Goal: Download file/media

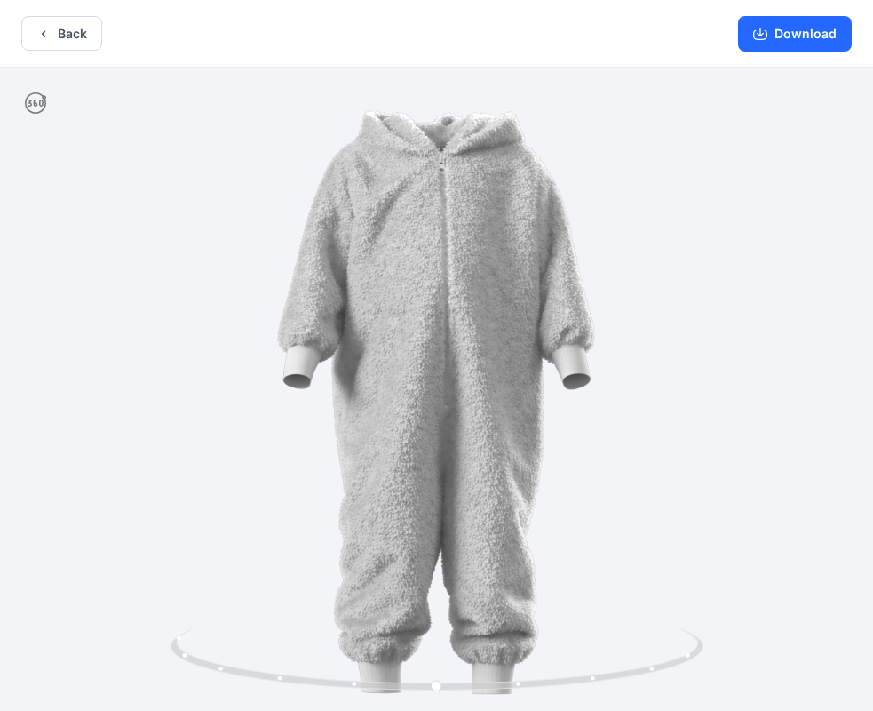
click at [52, 28] on button "Back" at bounding box center [61, 33] width 81 height 35
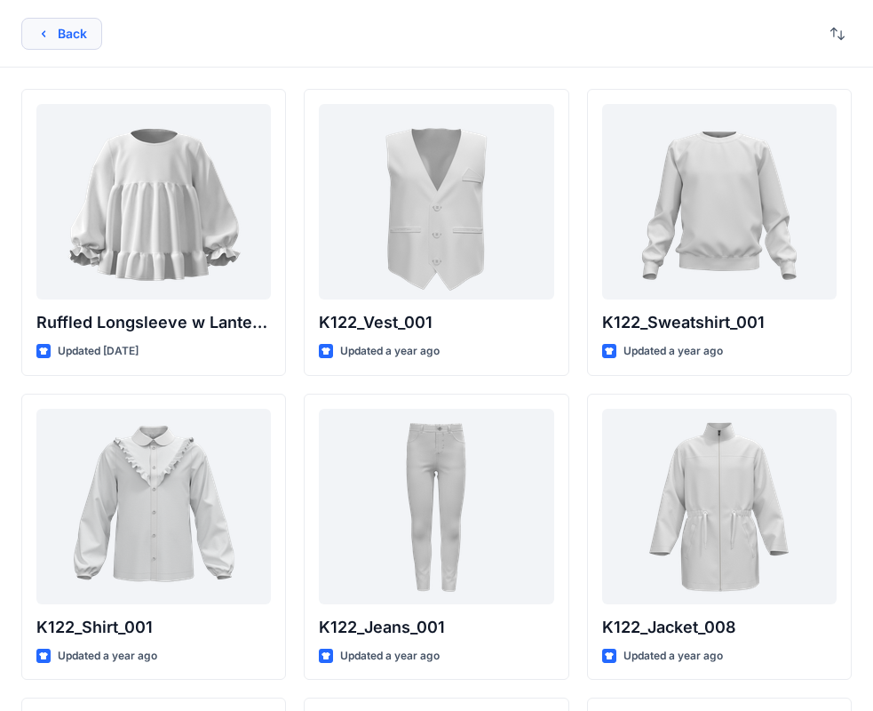
click at [78, 36] on button "Back" at bounding box center [61, 34] width 81 height 32
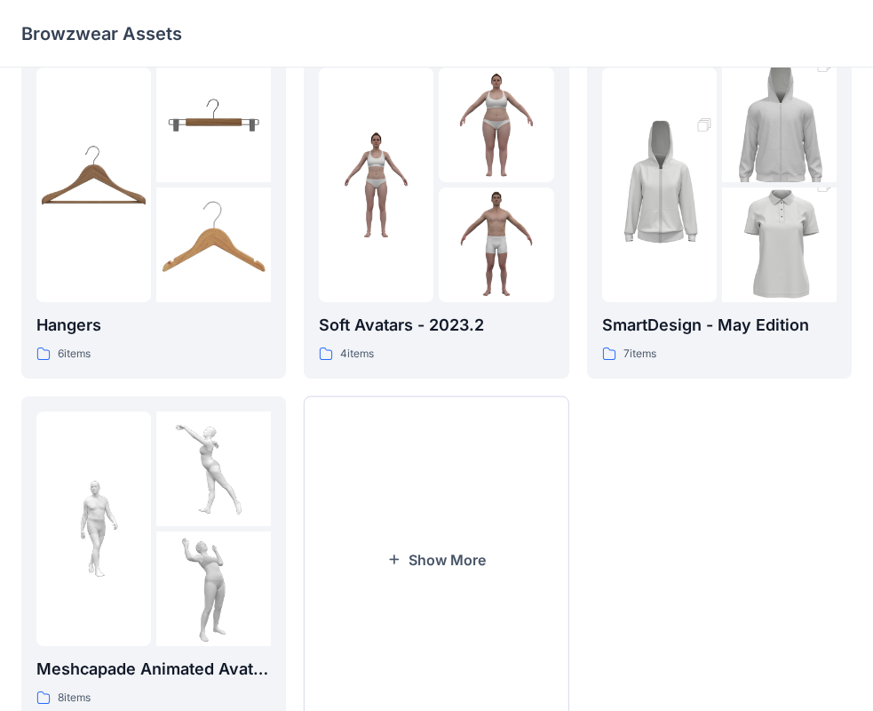
scroll to position [420, 0]
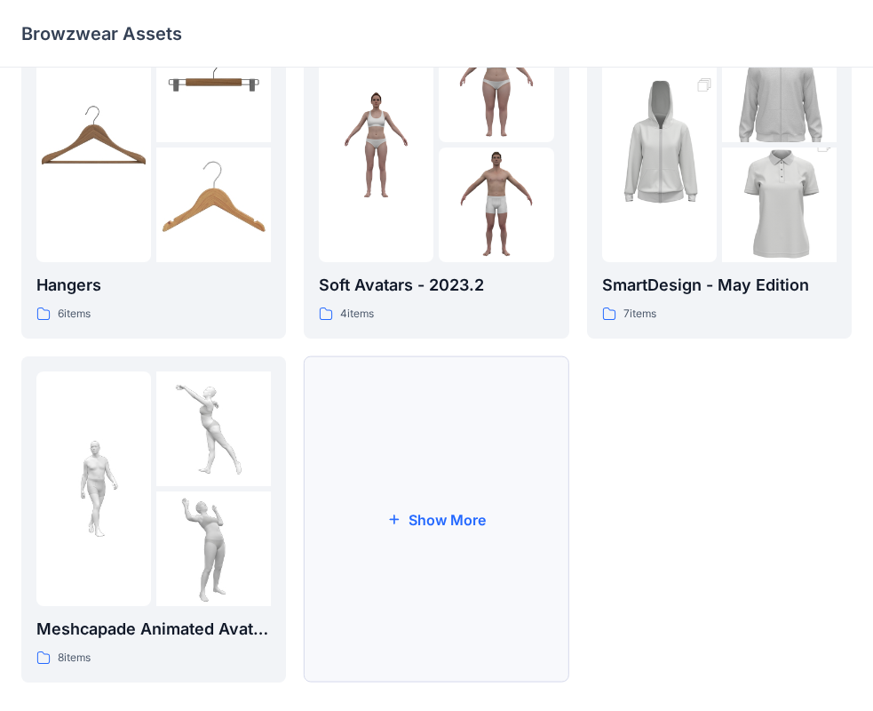
click at [490, 581] on button "Show More" at bounding box center [436, 519] width 265 height 326
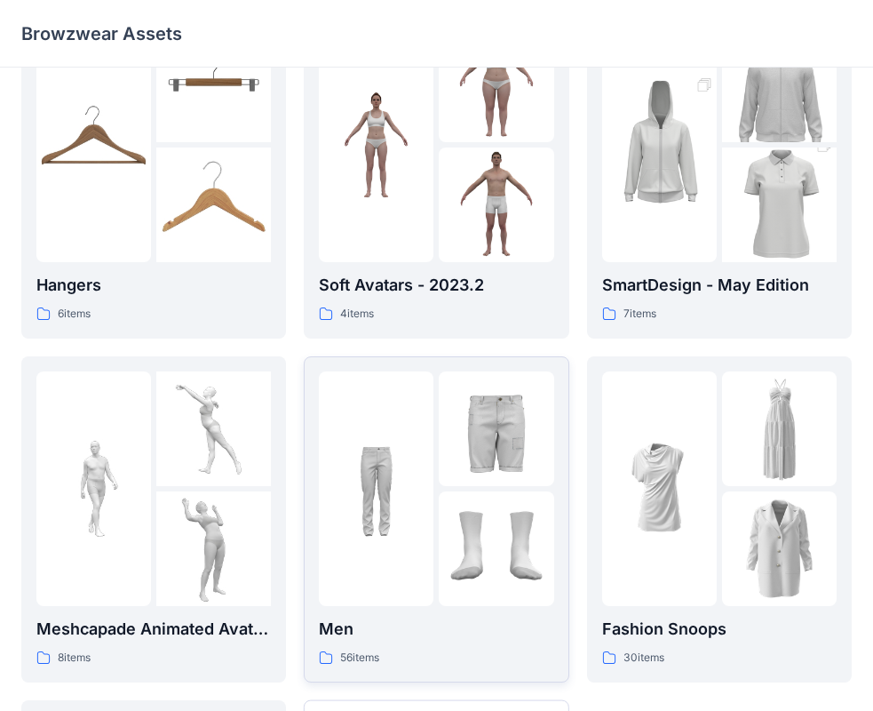
click at [513, 609] on div "Men 56 items" at bounding box center [436, 519] width 235 height 296
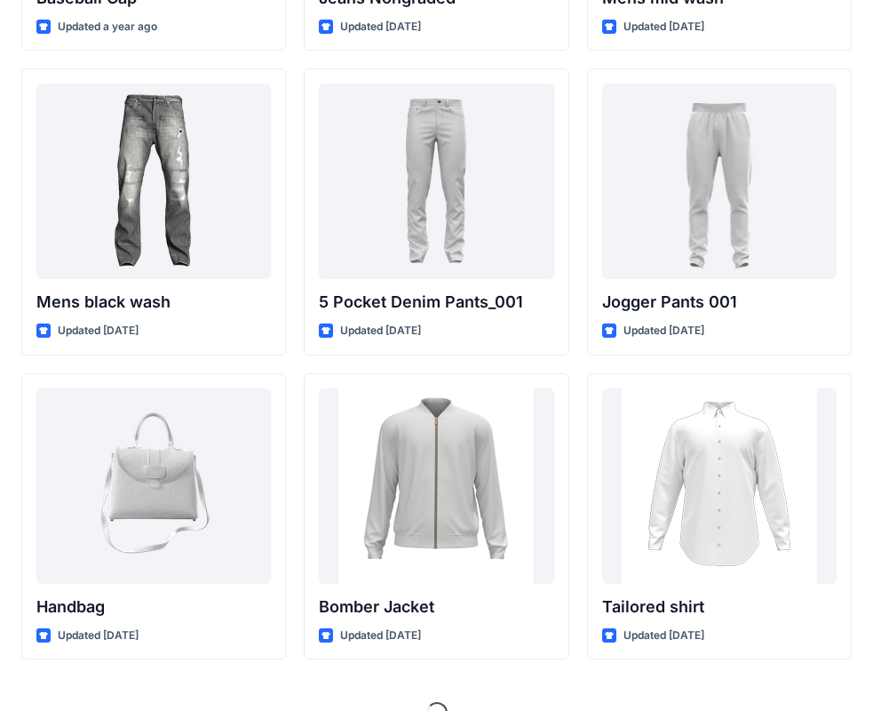
scroll to position [645, 0]
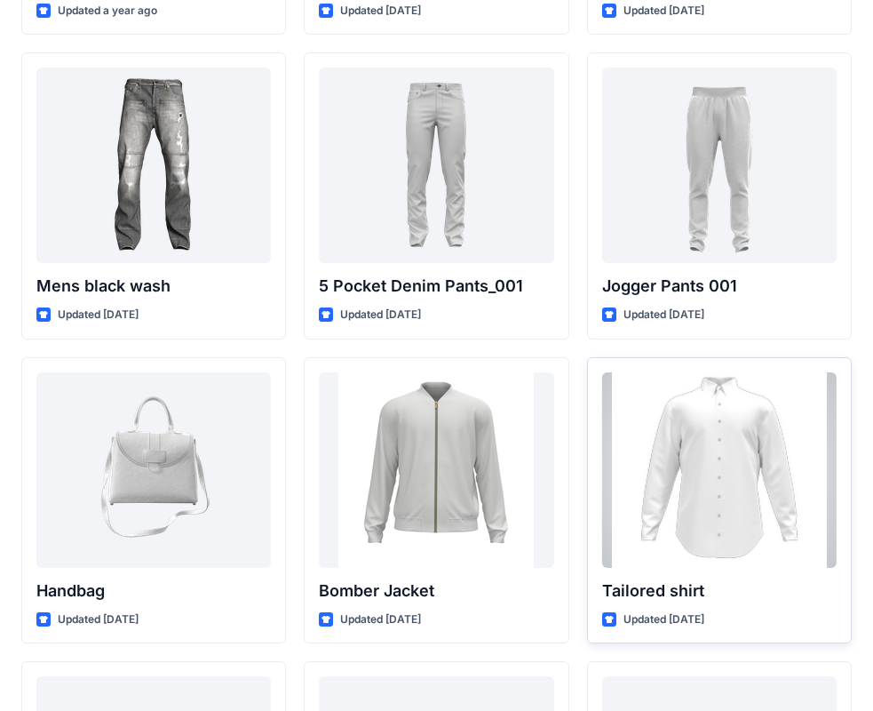
click at [728, 526] on div at bounding box center [719, 469] width 235 height 195
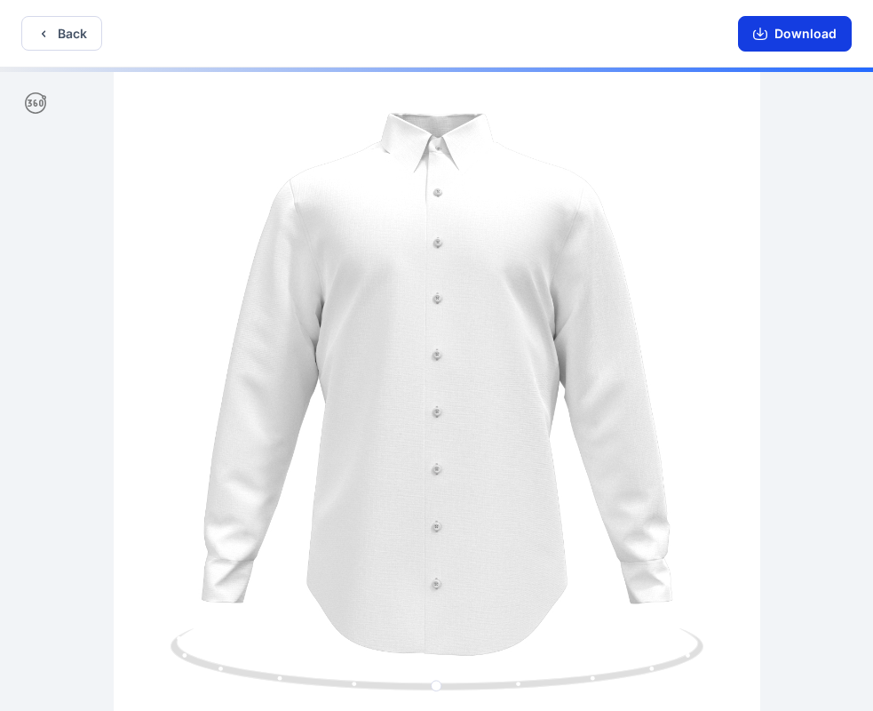
click at [802, 36] on button "Download" at bounding box center [795, 34] width 114 height 36
